Goal: Transaction & Acquisition: Purchase product/service

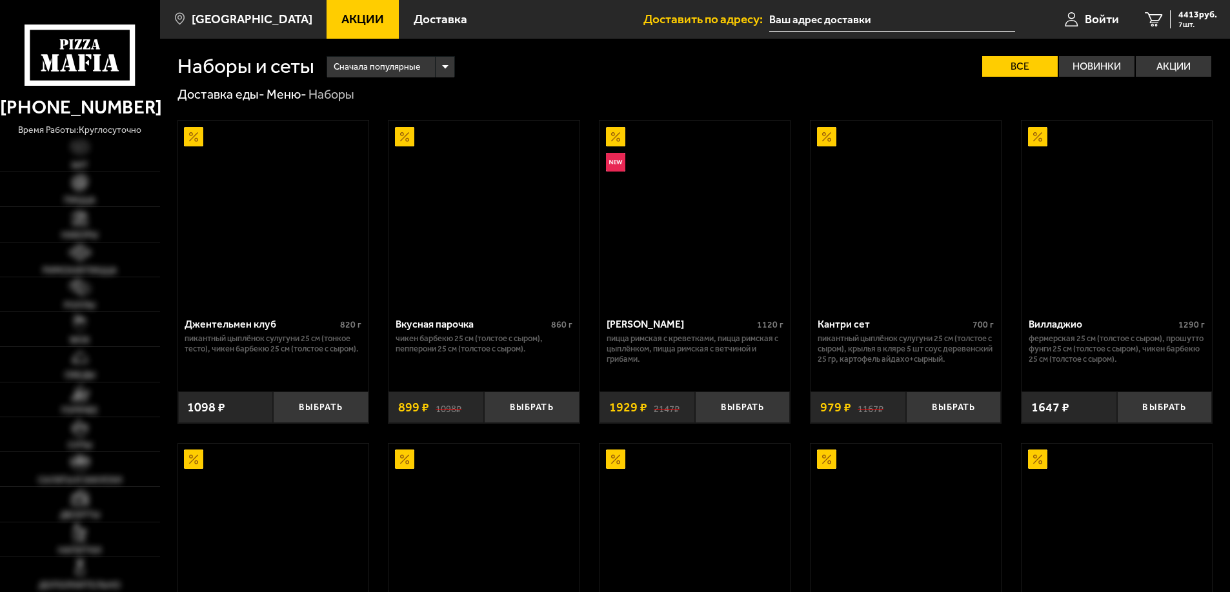
click at [347, 13] on span "Акции" at bounding box center [362, 19] width 43 height 12
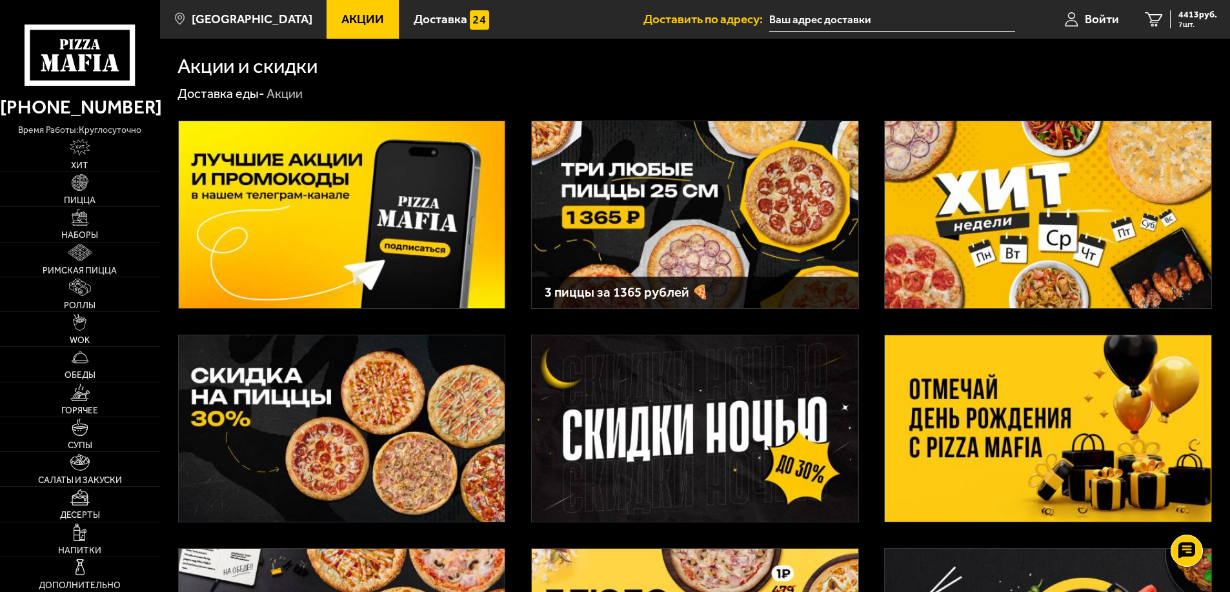
click at [634, 234] on img at bounding box center [695, 214] width 326 height 187
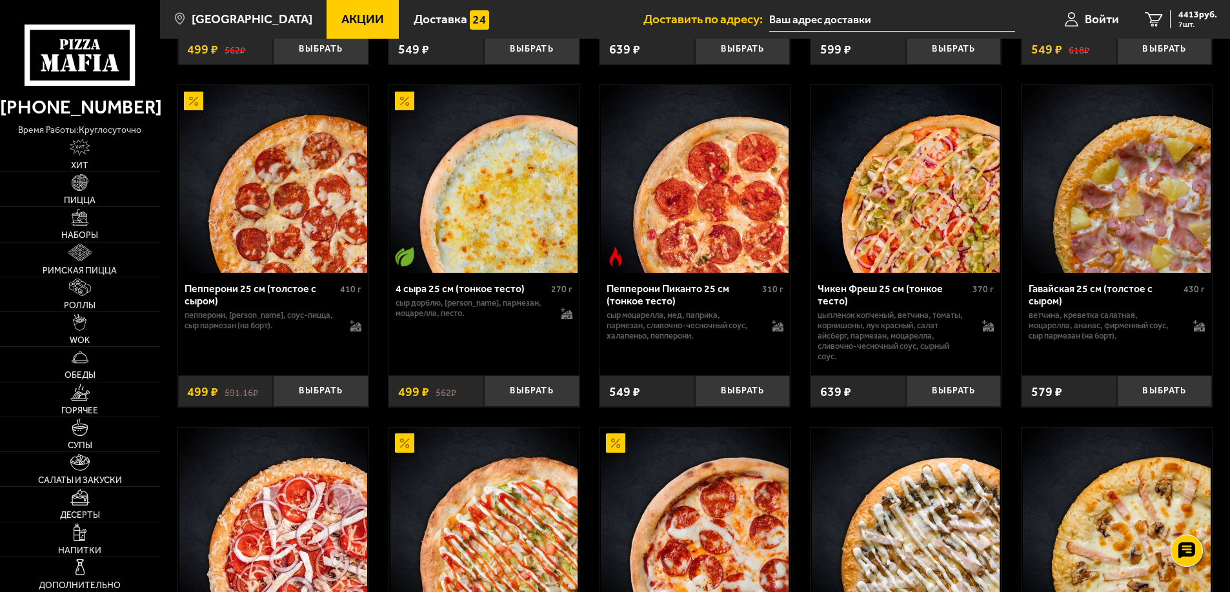
scroll to position [4467, 0]
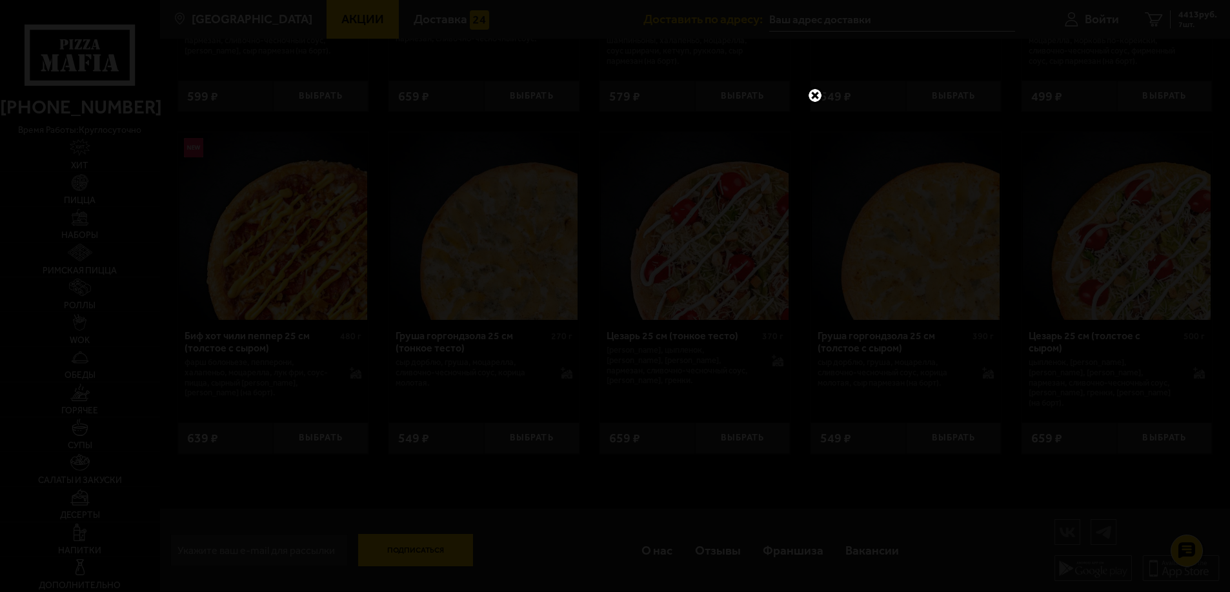
click at [817, 98] on link at bounding box center [814, 95] width 17 height 17
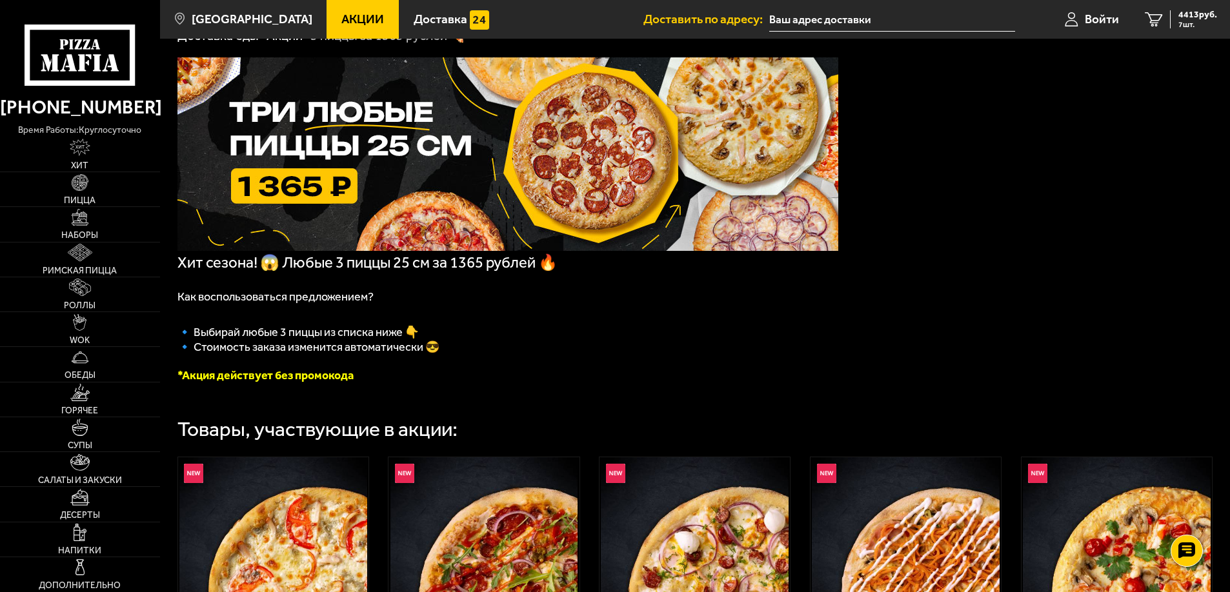
scroll to position [0, 0]
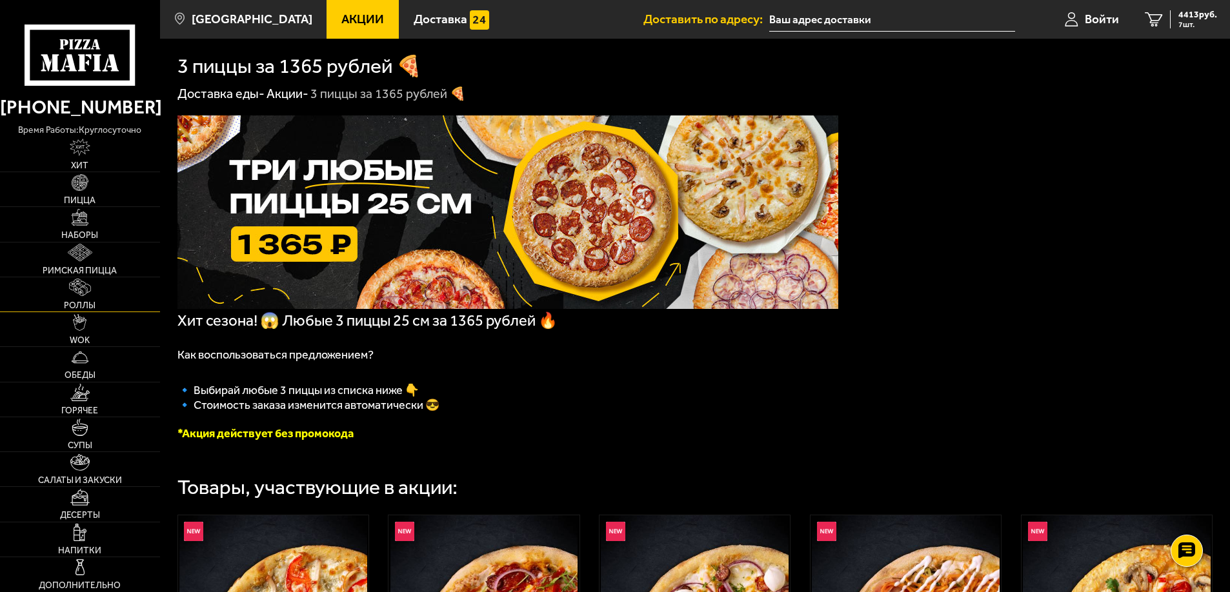
click at [101, 297] on link "Роллы" at bounding box center [80, 294] width 160 height 34
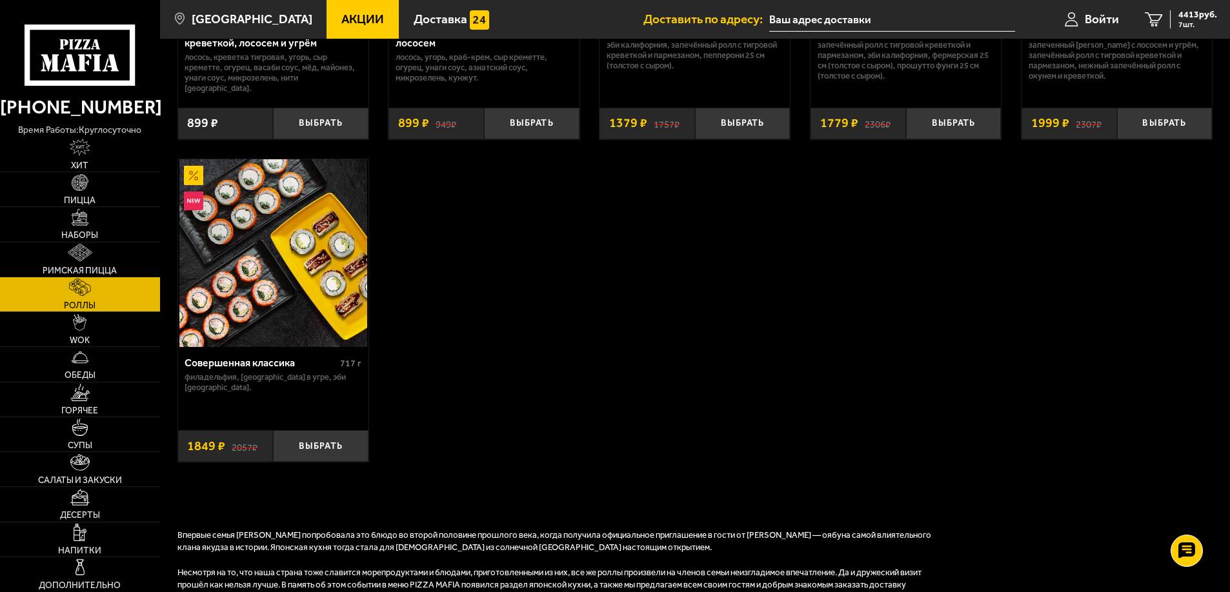
scroll to position [968, 0]
